Goal: Task Accomplishment & Management: Use online tool/utility

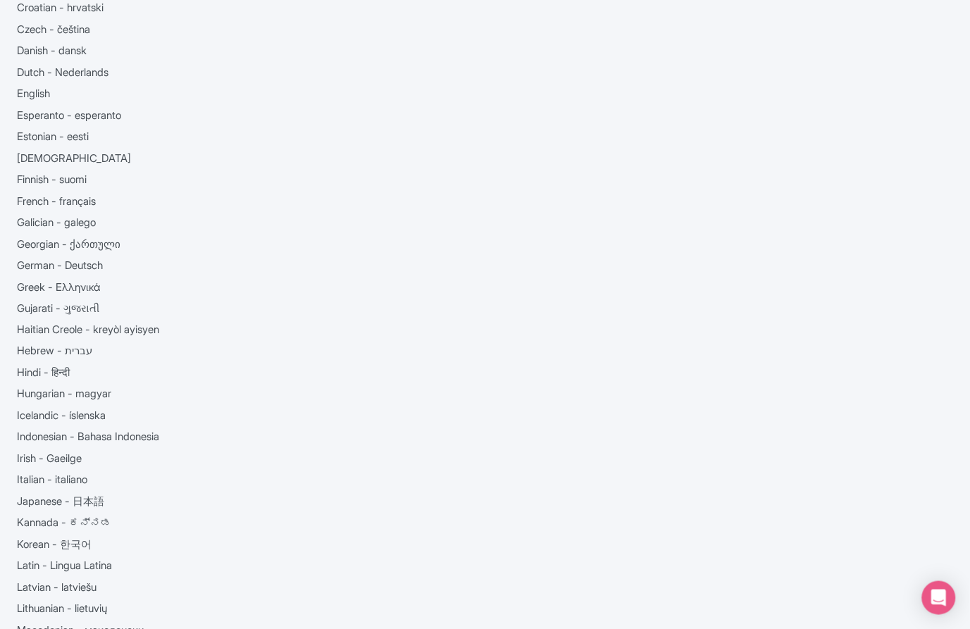
scroll to position [97, 0]
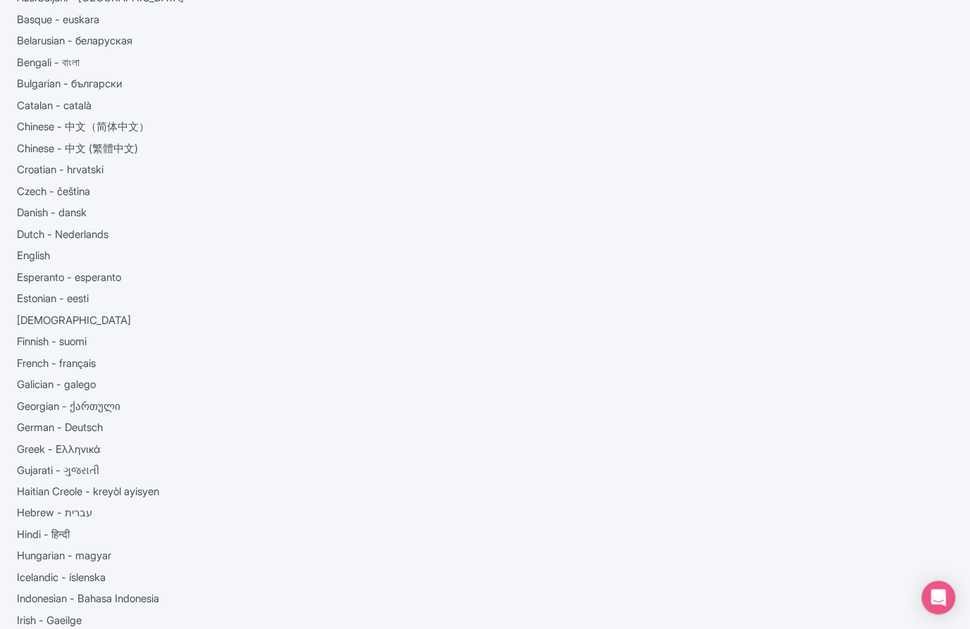
scroll to position [138, 0]
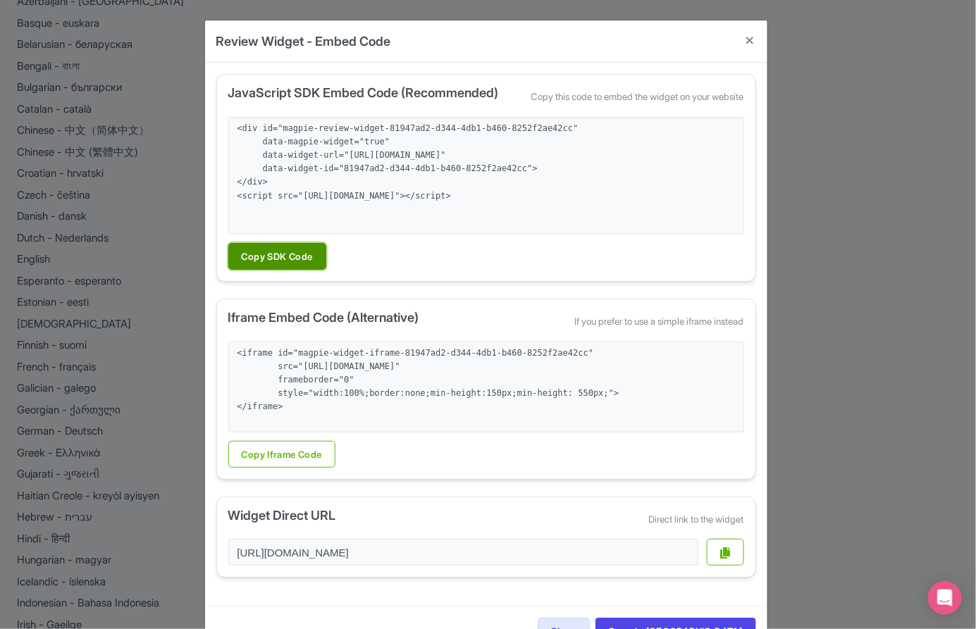
click at [290, 253] on button "Copy SDK Code" at bounding box center [277, 256] width 98 height 27
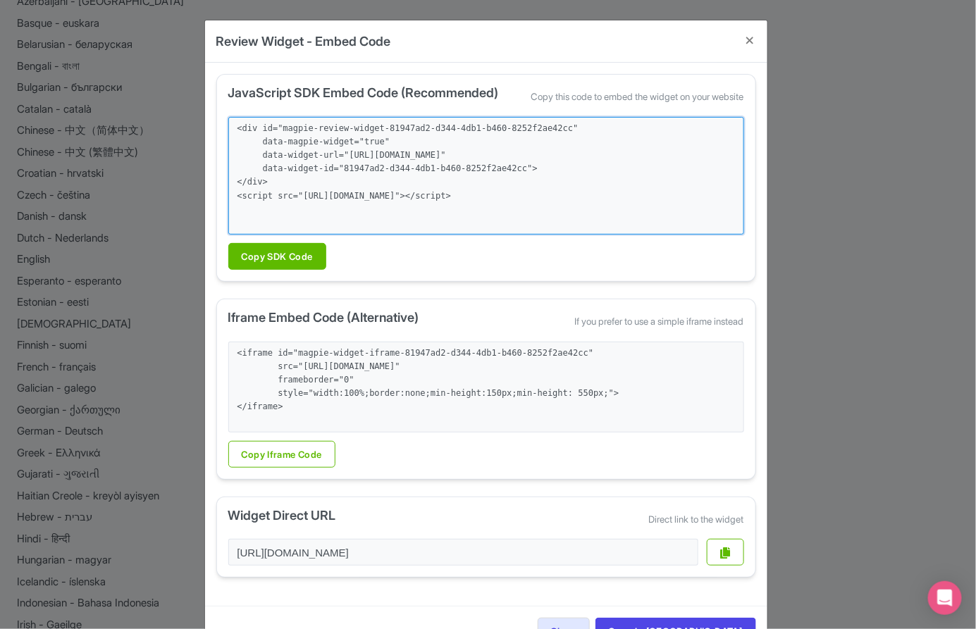
click at [328, 192] on textarea "<div id="magpie-review-widget-81947ad2-d344-4db1-b460-8252f2ae42cc" data-magpie…" at bounding box center [486, 176] width 516 height 118
click at [287, 193] on textarea "<div id="magpie-review-widget-81947ad2-d344-4db1-b460-8252f2ae42cc" data-magpie…" at bounding box center [486, 176] width 516 height 118
click at [268, 191] on textarea "<div id="magpie-review-widget-81947ad2-d344-4db1-b460-8252f2ae42cc" data-magpie…" at bounding box center [486, 176] width 516 height 118
drag, startPoint x: 273, startPoint y: 192, endPoint x: 217, endPoint y: 129, distance: 84.4
click at [217, 129] on div "JavaScript SDK Embed Code (Recommended) Copy this code to embed the widget on y…" at bounding box center [486, 178] width 540 height 208
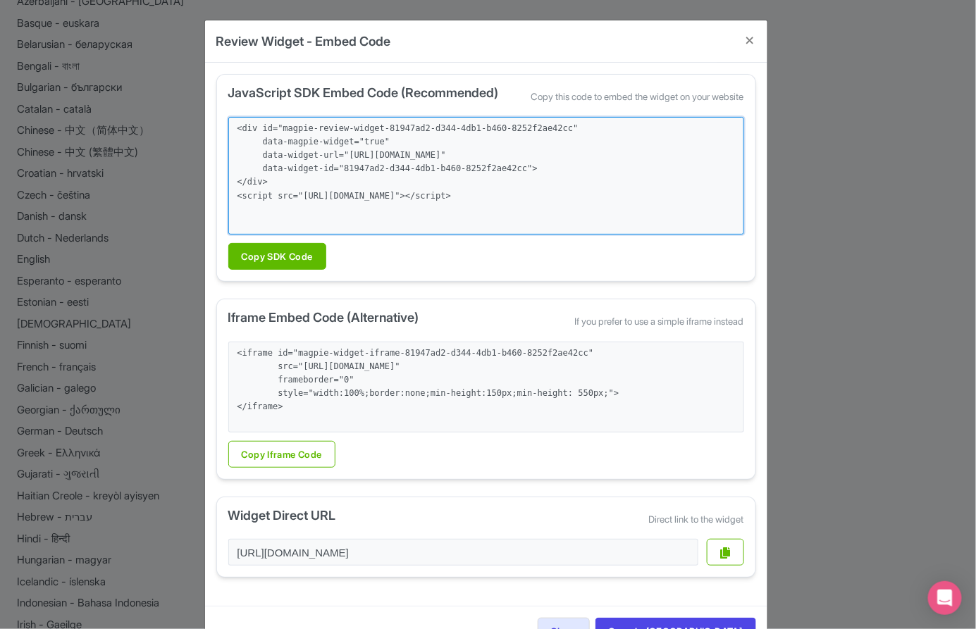
click at [681, 221] on textarea "<div id="magpie-review-widget-81947ad2-d344-4db1-b460-8252f2ae42cc" data-magpie…" at bounding box center [486, 176] width 516 height 118
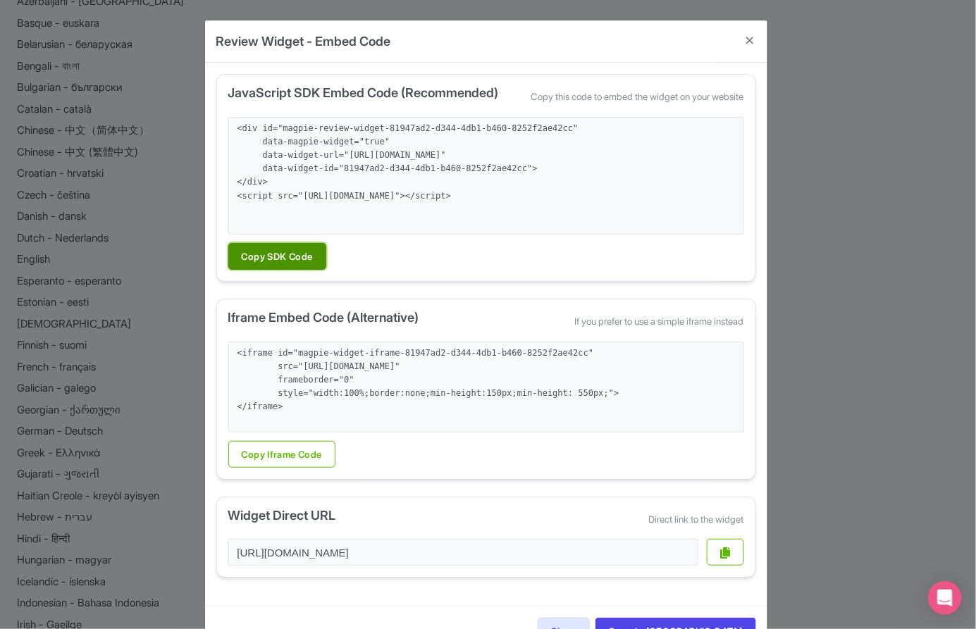
click at [276, 261] on button "Copy SDK Code" at bounding box center [277, 256] width 98 height 27
click at [252, 255] on button "Copy SDK Code" at bounding box center [277, 256] width 98 height 27
click at [864, 384] on div "Review Widget - Embed Code JavaScript SDK Embed Code (Recommended) Copy this co…" at bounding box center [488, 314] width 976 height 629
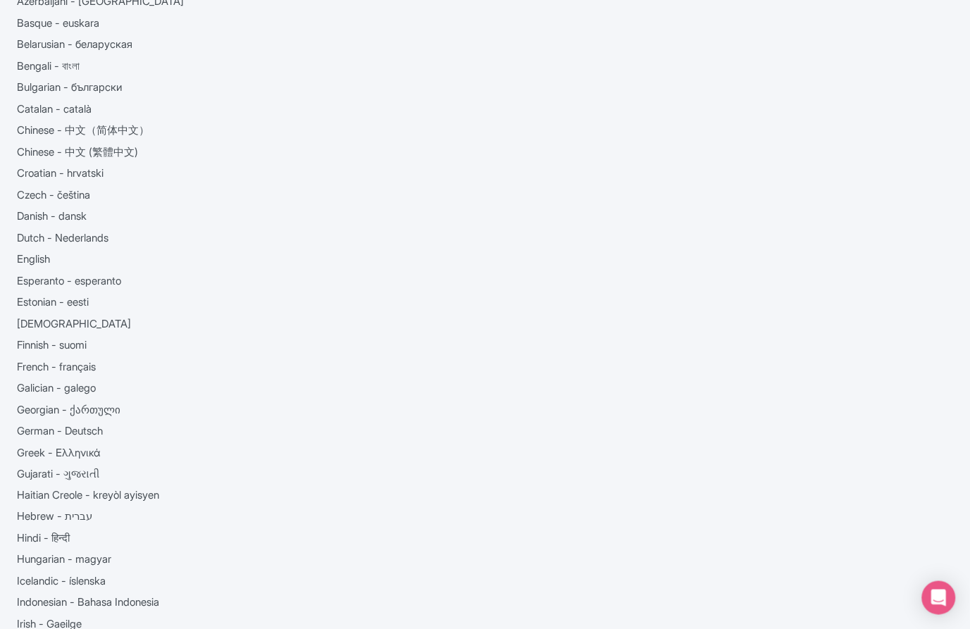
select select "regular"
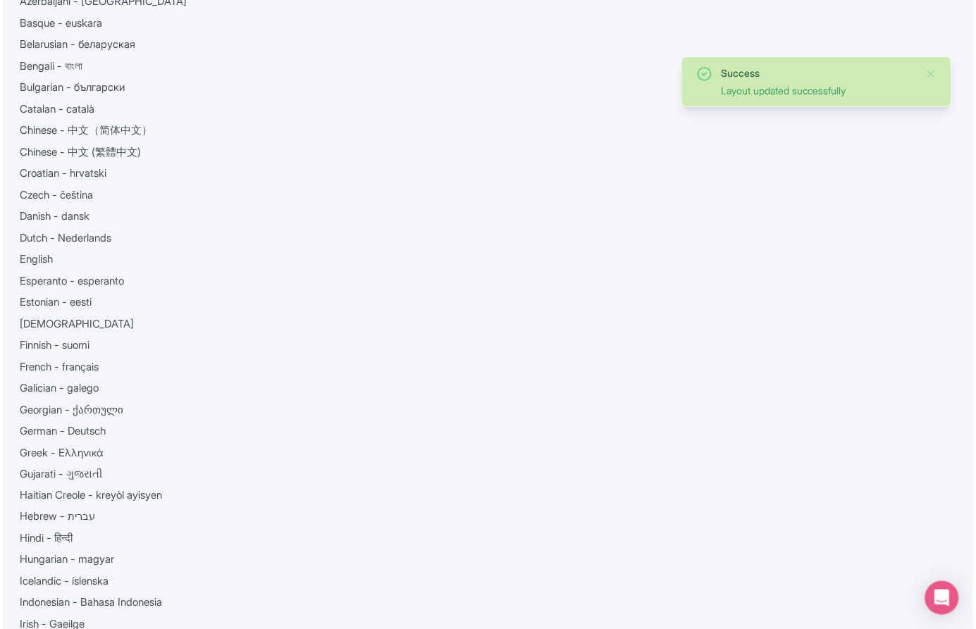
scroll to position [0, 0]
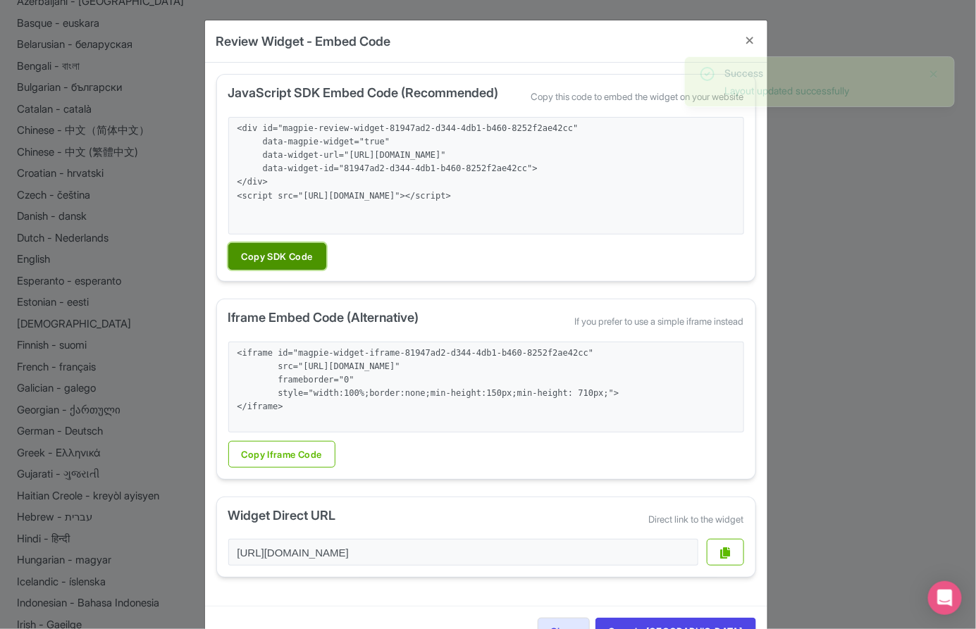
click at [293, 259] on button "Copy SDK Code" at bounding box center [277, 256] width 98 height 27
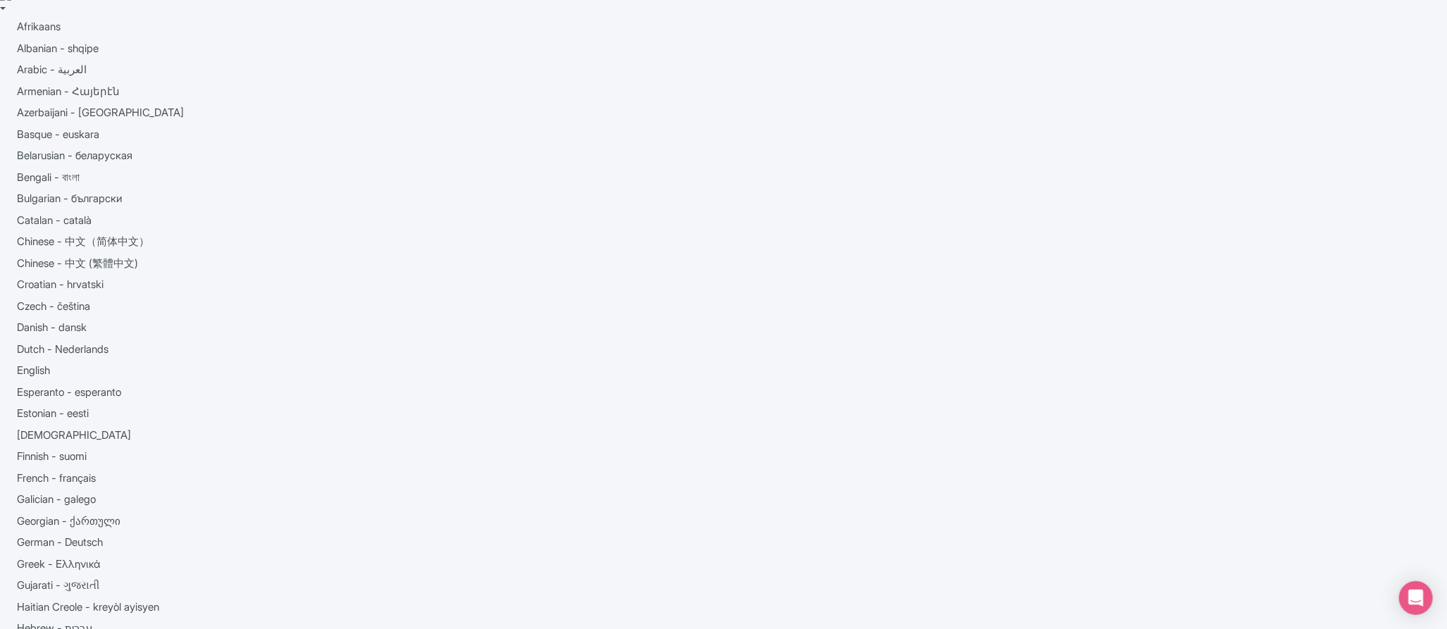
scroll to position [123, 0]
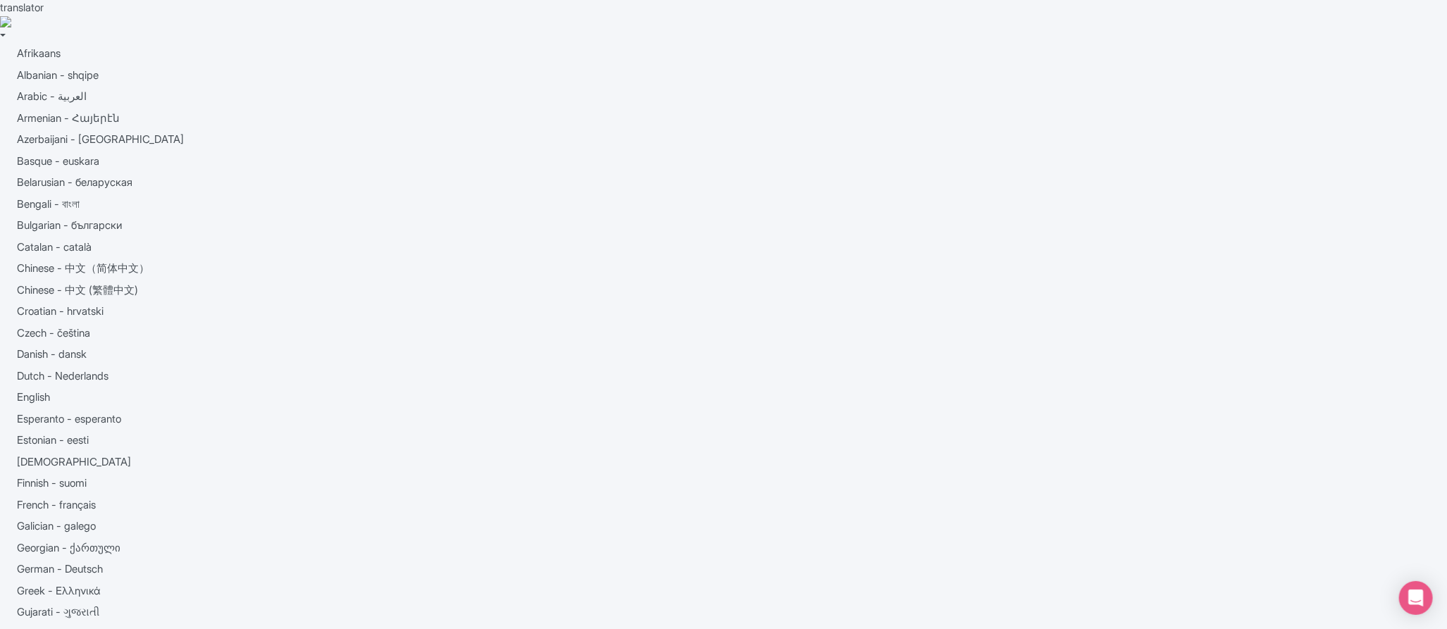
type input "Paris: Ei"
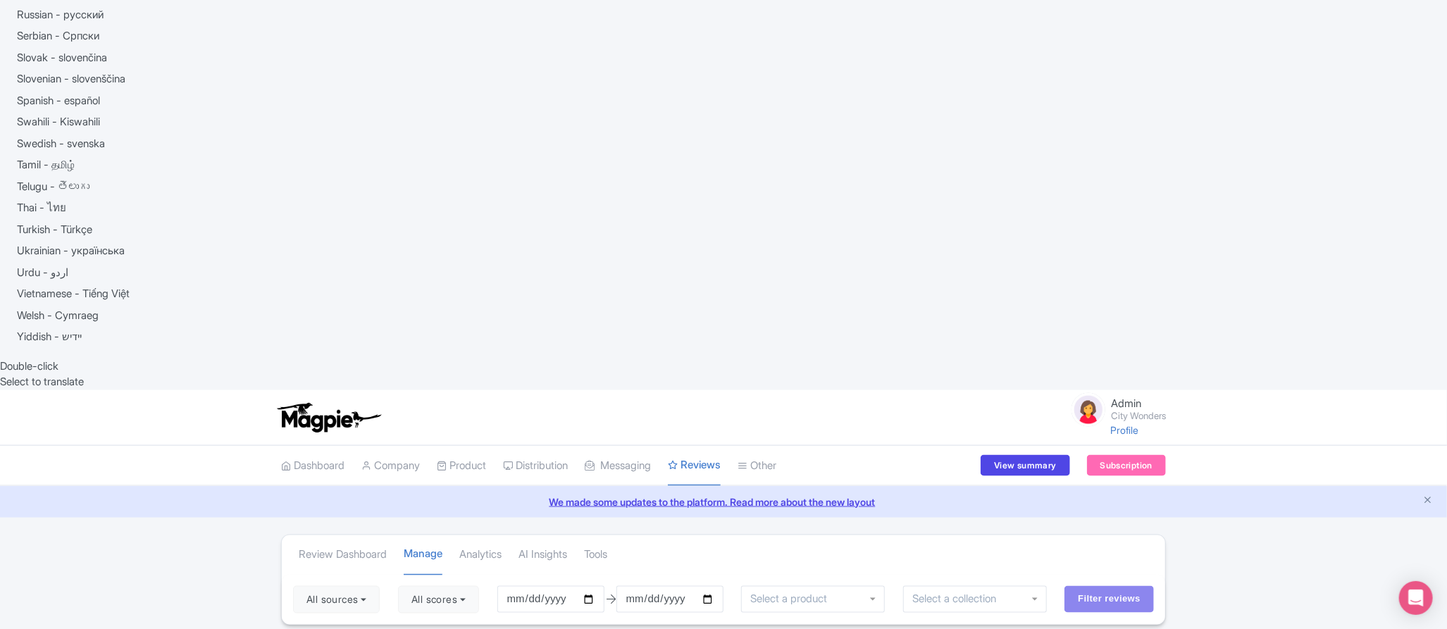
scroll to position [1277, 0]
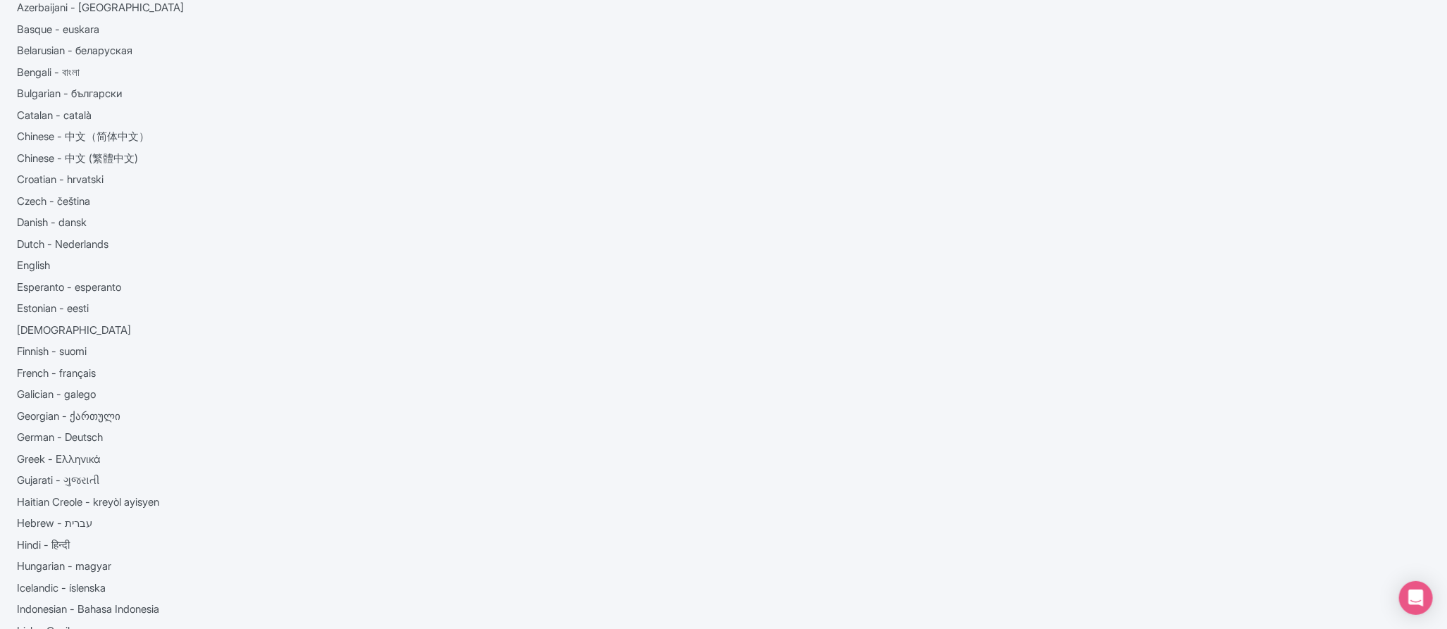
scroll to position [117, 0]
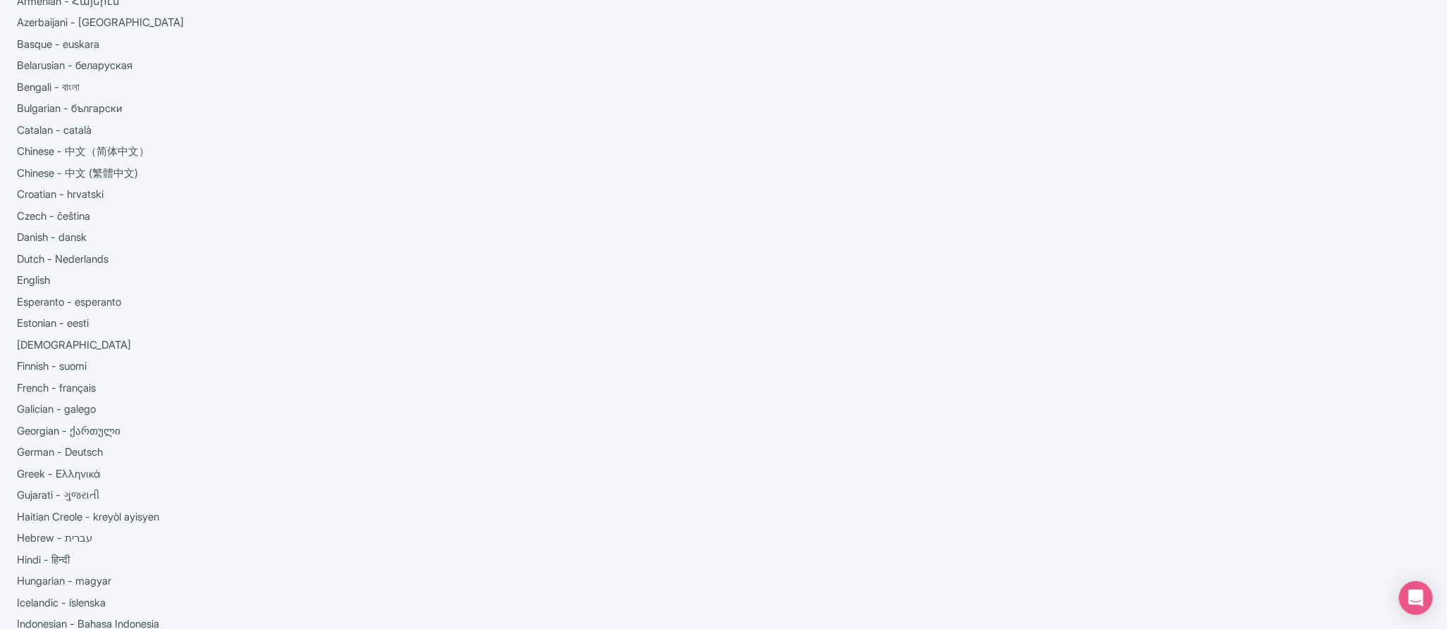
checkbox input "false"
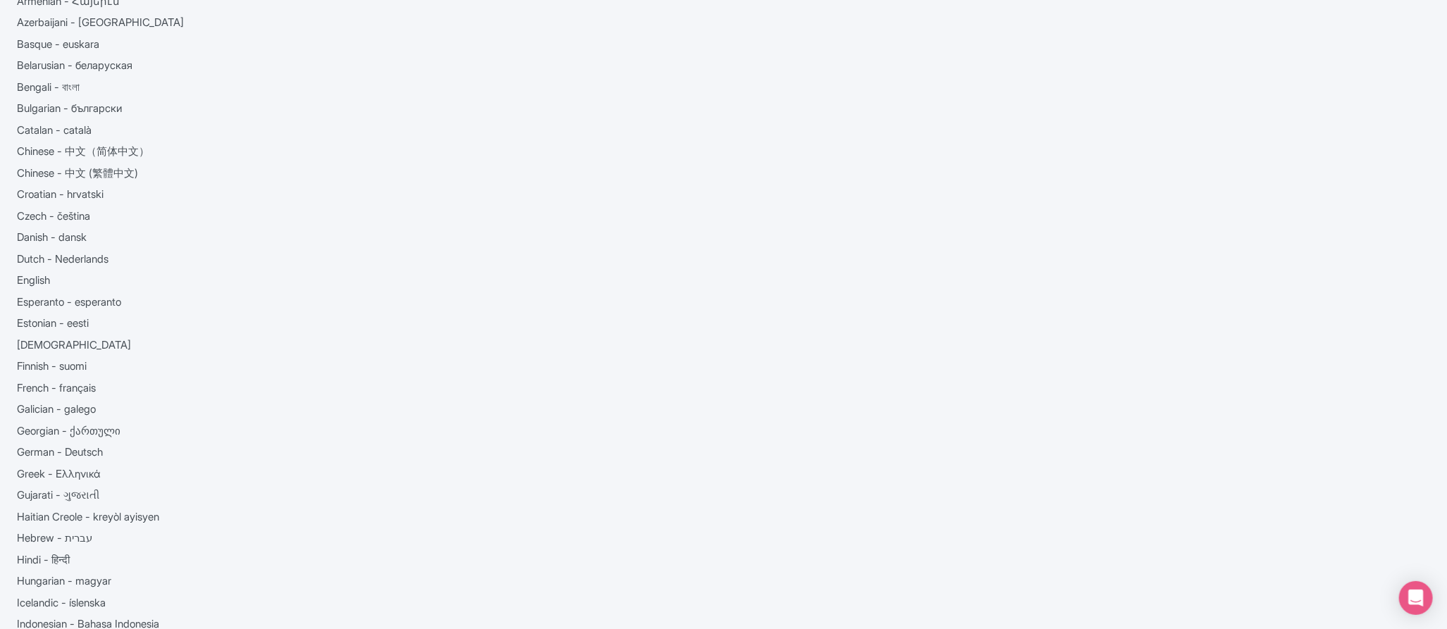
checkbox input "false"
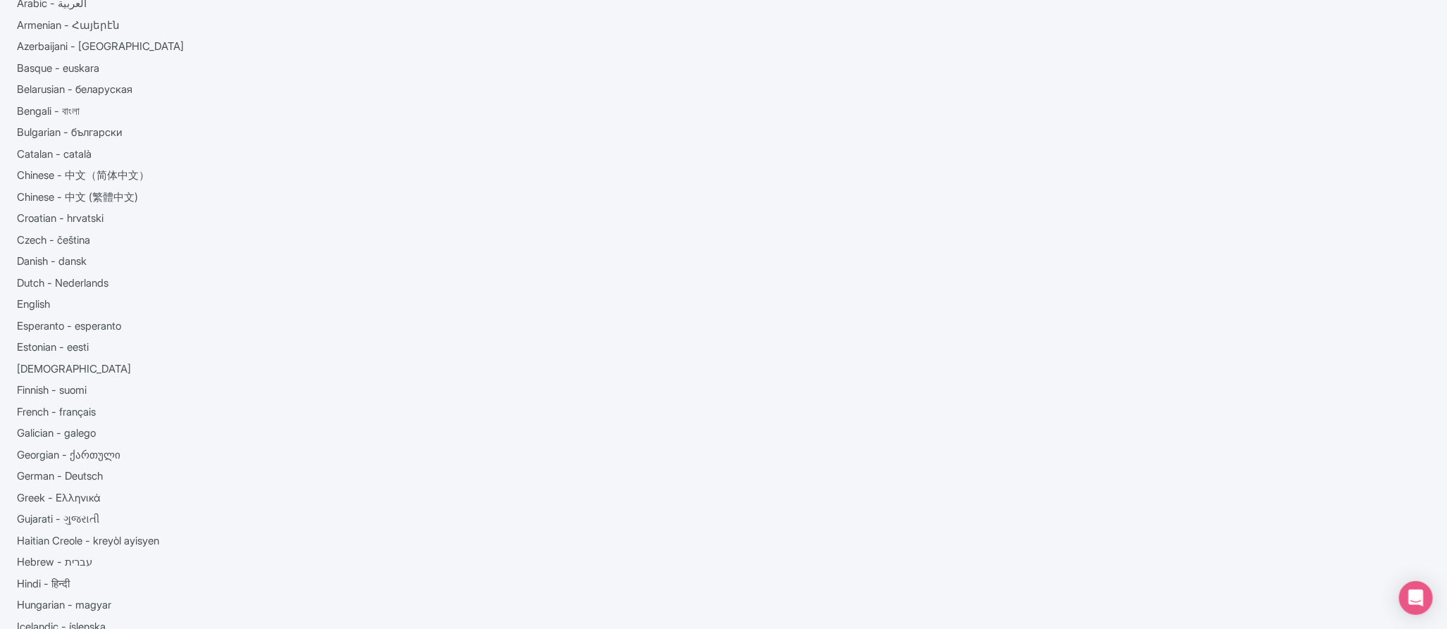
scroll to position [0, 0]
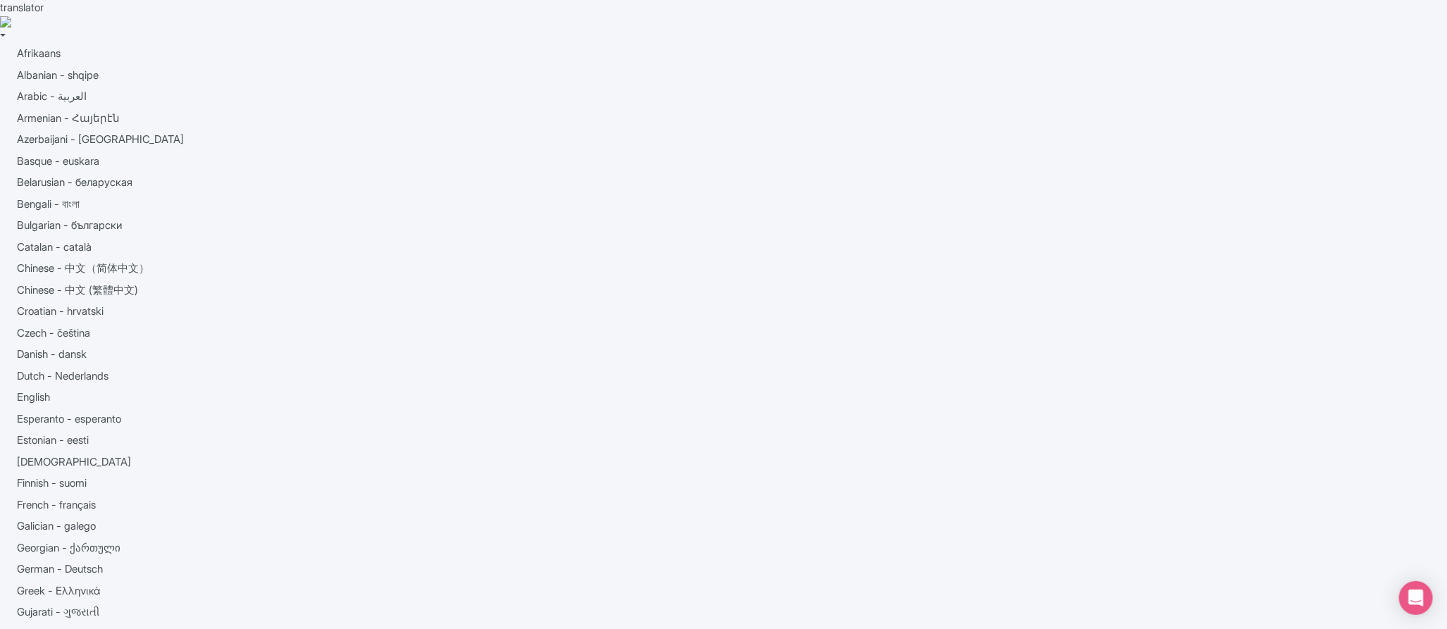
drag, startPoint x: 371, startPoint y: 285, endPoint x: 251, endPoint y: 278, distance: 120.7
drag, startPoint x: 350, startPoint y: 397, endPoint x: 419, endPoint y: 397, distance: 68.3
copy h3 "Paris: Eiffel"
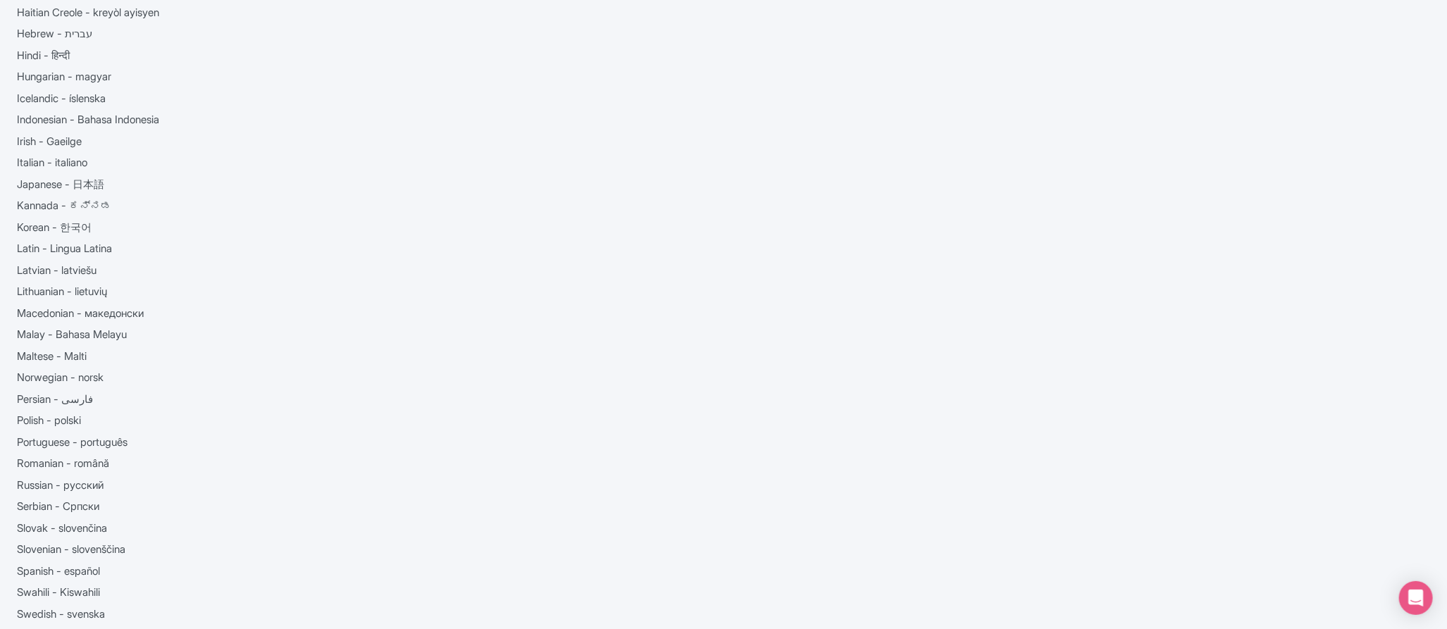
scroll to position [1161, 0]
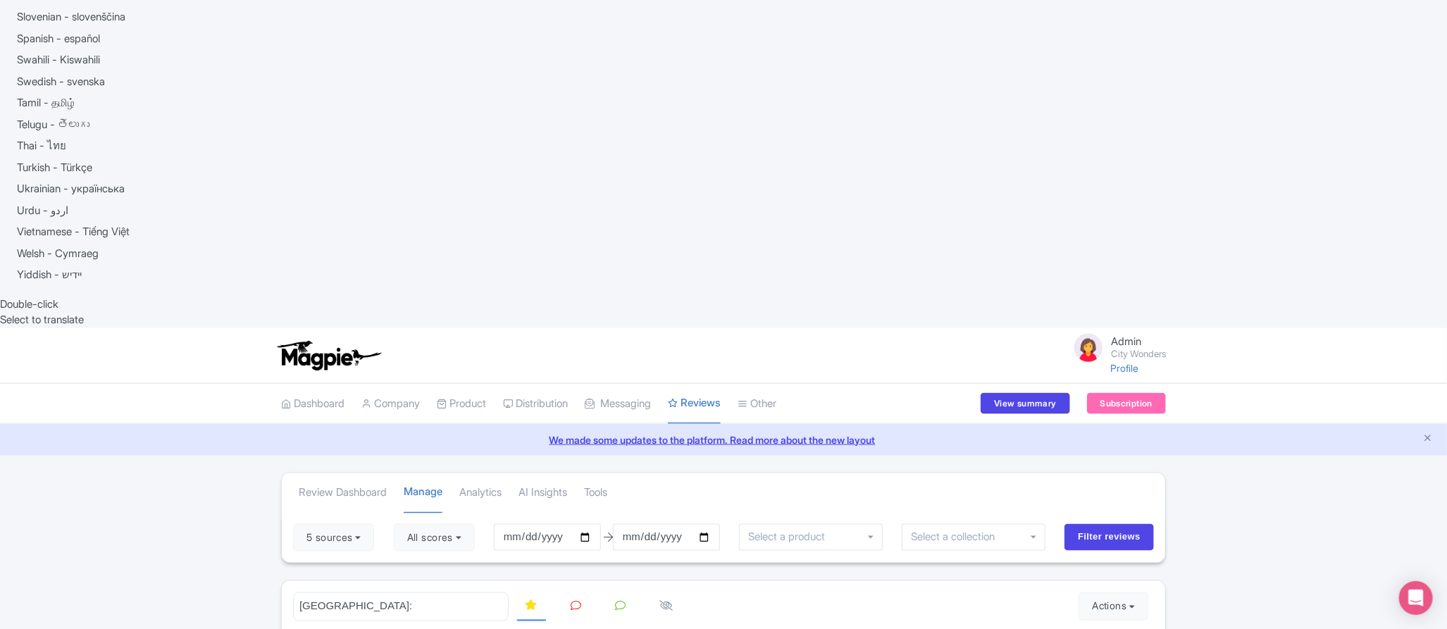
scroll to position [1136, 0]
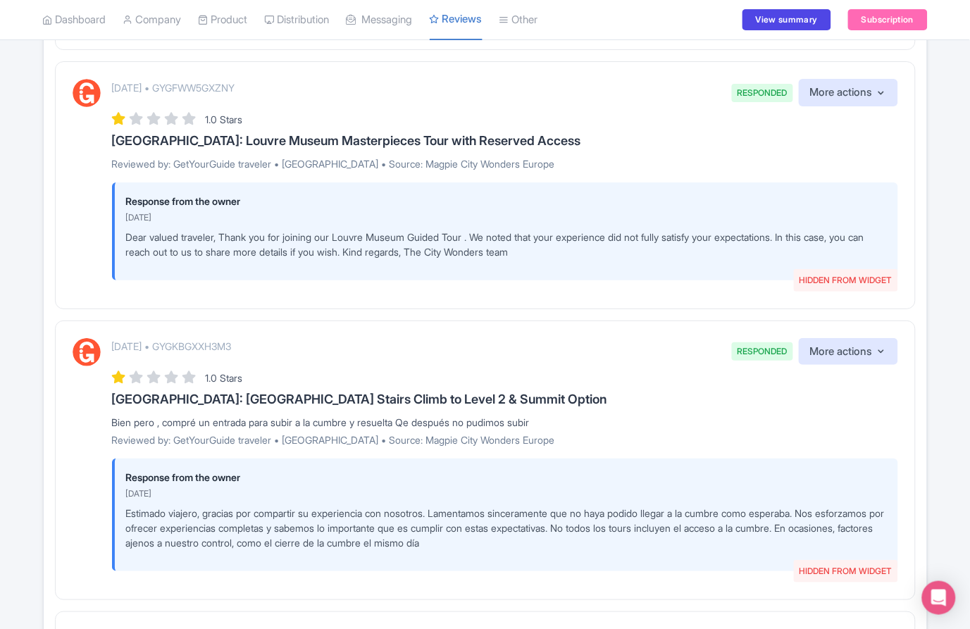
scroll to position [2295, 0]
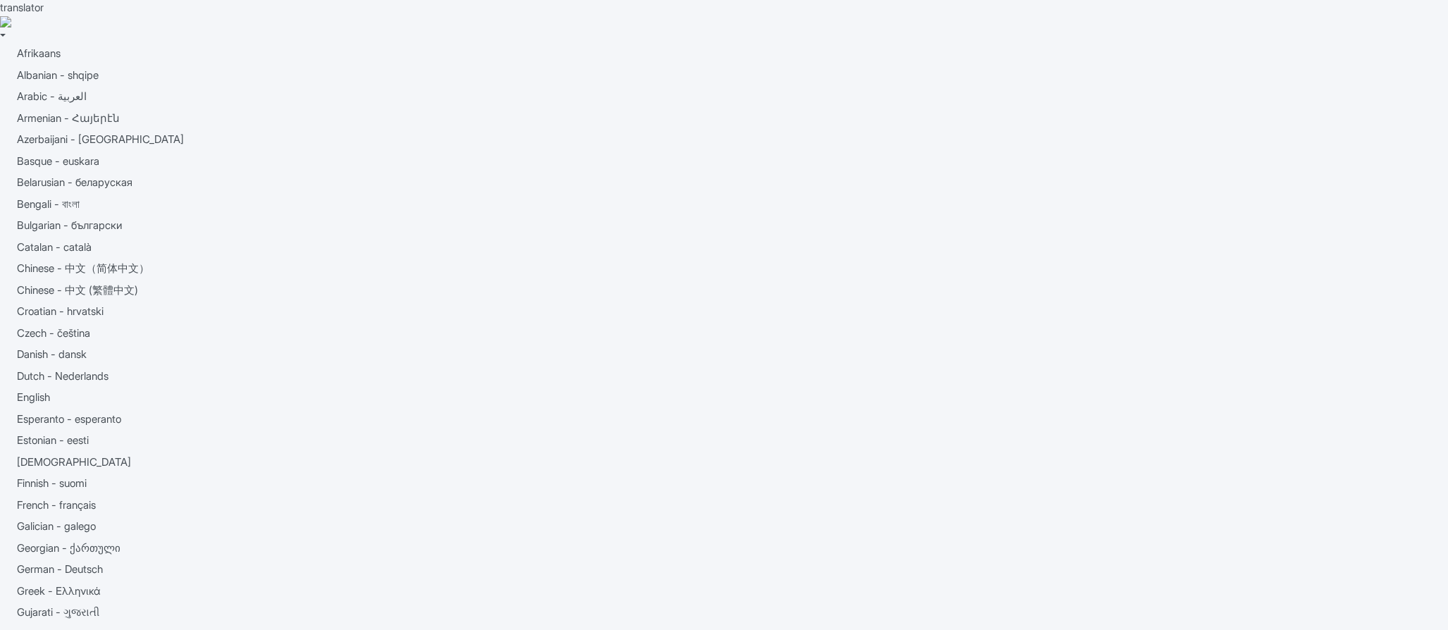
scroll to position [2374, 0]
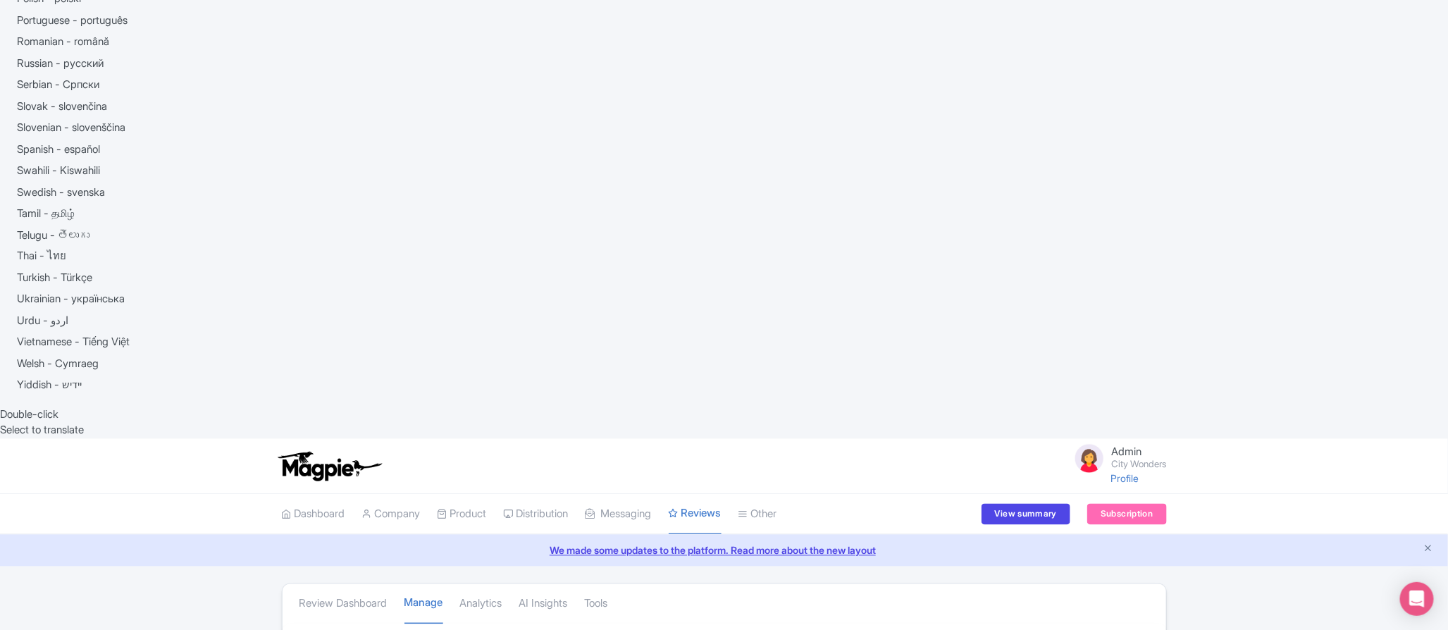
scroll to position [1039, 0]
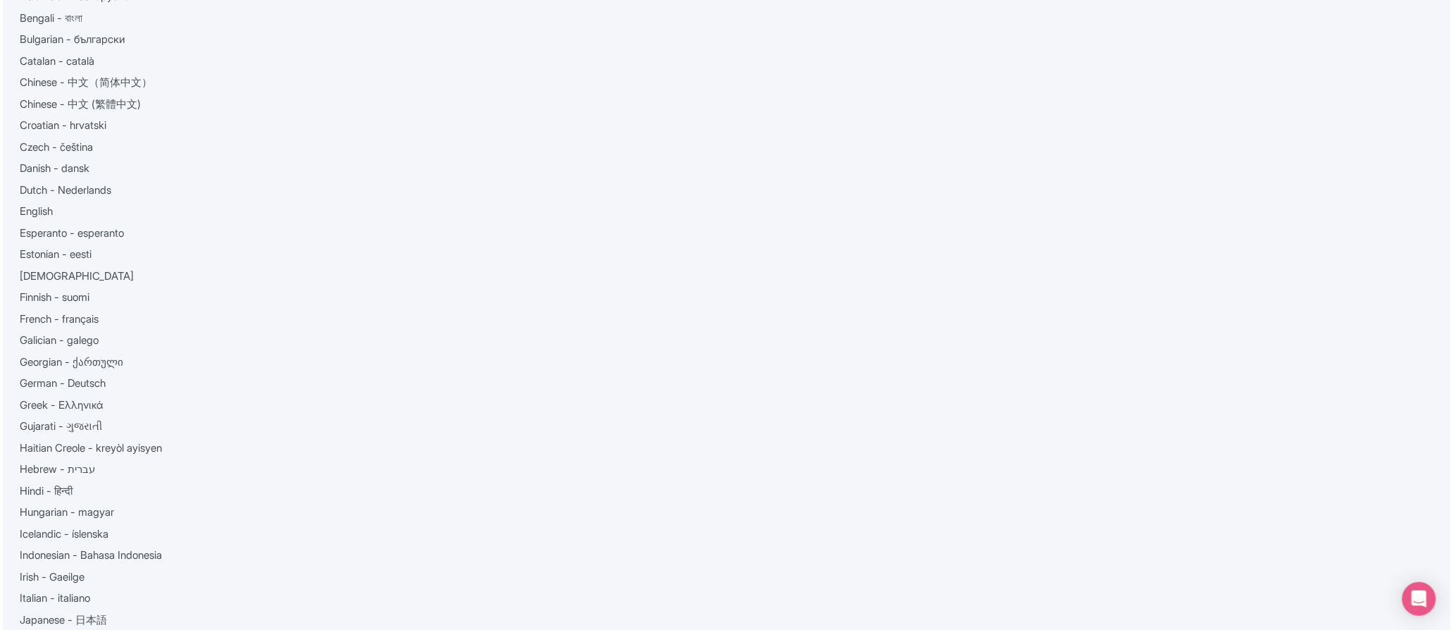
scroll to position [180, 0]
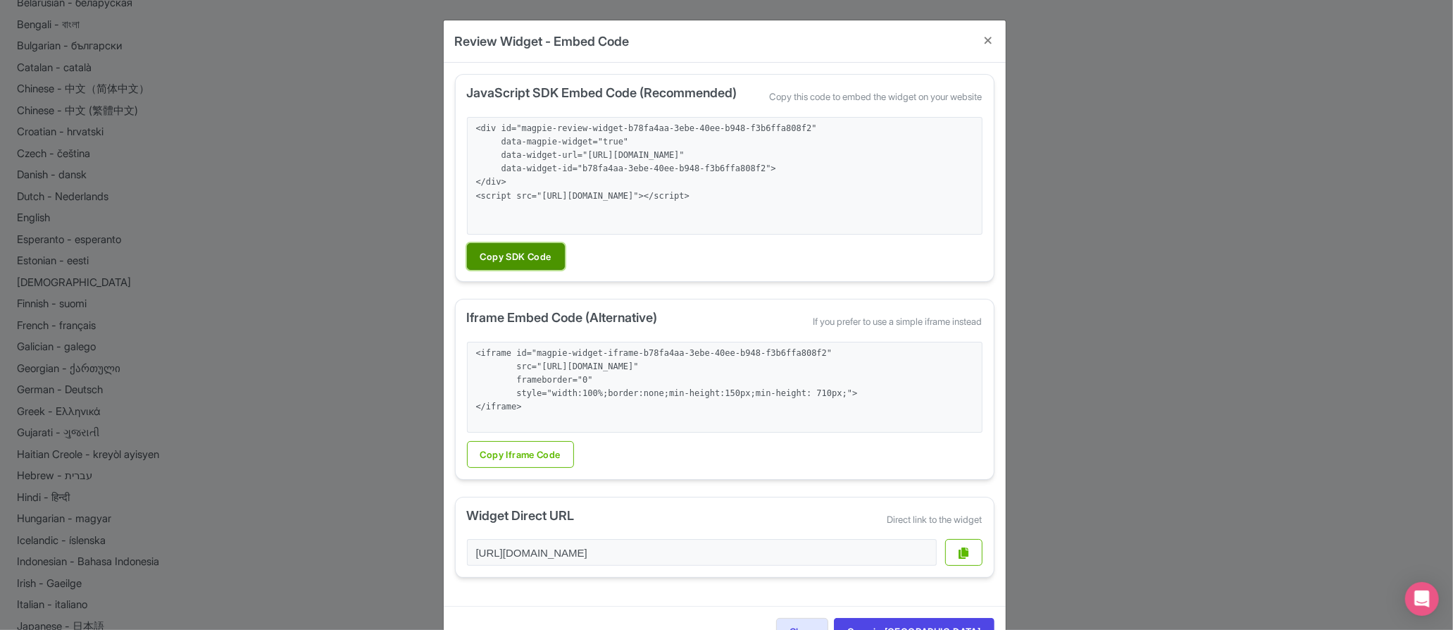
click at [528, 247] on button "Copy SDK Code" at bounding box center [516, 256] width 98 height 27
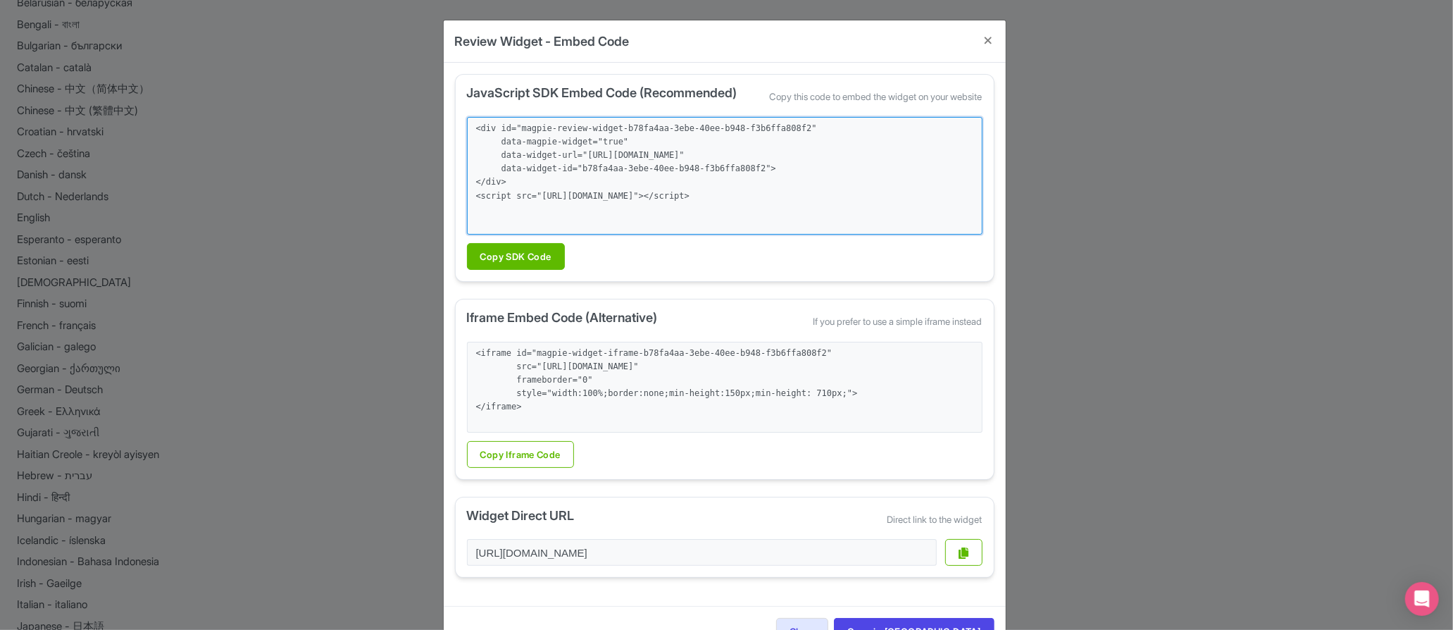
click at [624, 163] on textarea "<div id="magpie-review-widget-b78fa4aa-3ebe-40ee-b948-f3b6ffa808f2" data-magpie…" at bounding box center [725, 176] width 516 height 118
click at [591, 156] on textarea "<div id="magpie-review-widget-b78fa4aa-3ebe-40ee-b948-f3b6ffa808f2" data-magpie…" at bounding box center [725, 176] width 516 height 118
drag, startPoint x: 591, startPoint y: 156, endPoint x: 683, endPoint y: 169, distance: 92.6
click at [683, 169] on textarea "<div id="magpie-review-widget-b78fa4aa-3ebe-40ee-b948-f3b6ffa808f2" data-magpie…" at bounding box center [725, 176] width 516 height 118
